Goal: Submit feedback/report problem

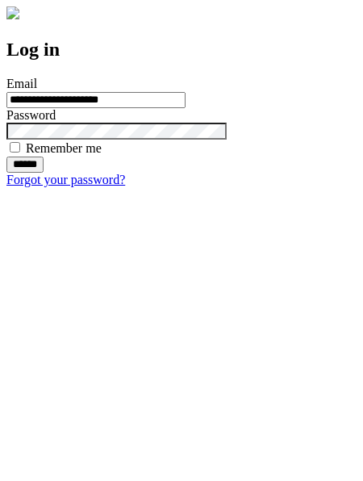
type input "**********"
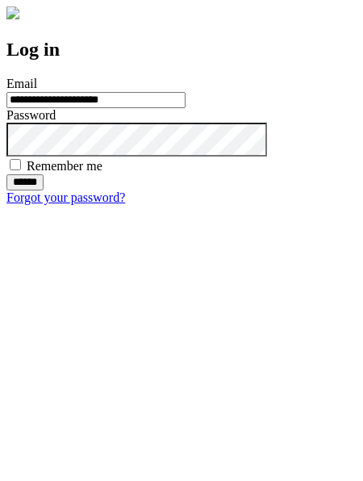
click at [44, 191] on input "******" at bounding box center [24, 182] width 37 height 16
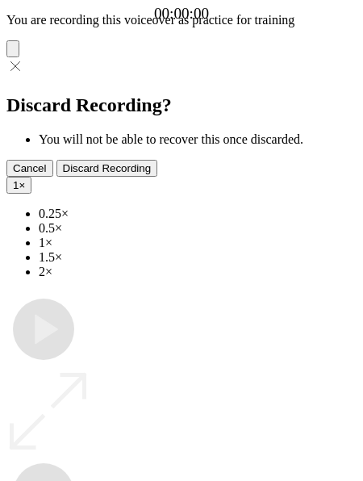
type input "**********"
